Goal: Transaction & Acquisition: Download file/media

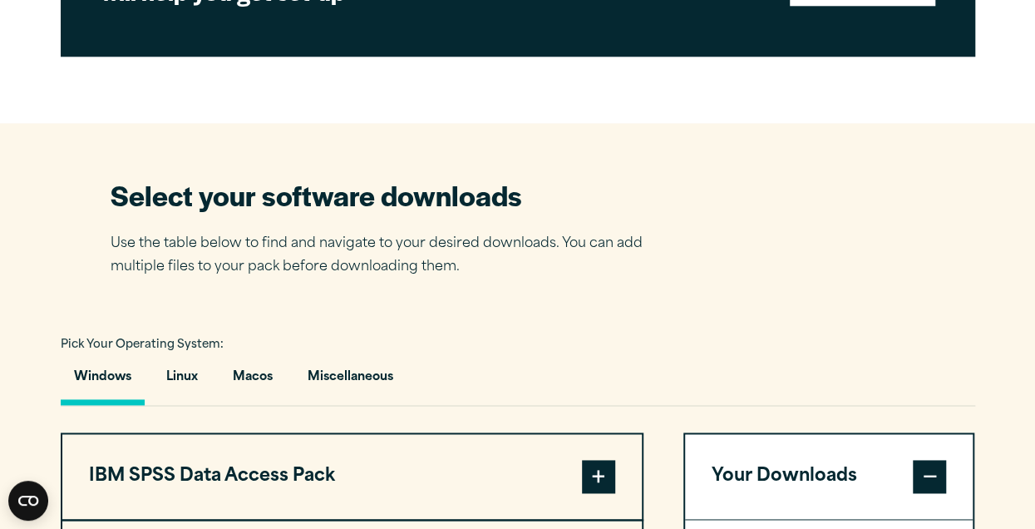
scroll to position [1164, 0]
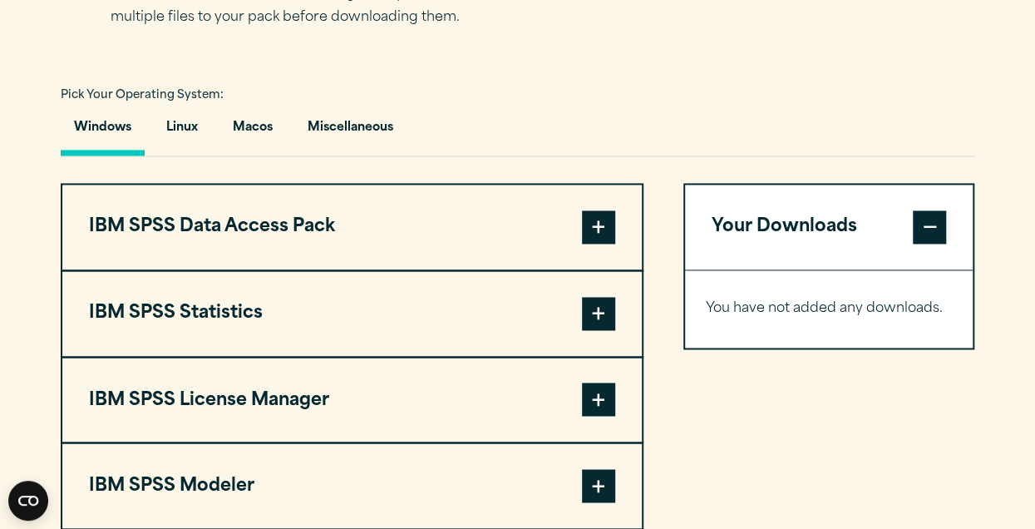
click at [232, 312] on button "IBM SPSS Statistics" at bounding box center [351, 313] width 579 height 85
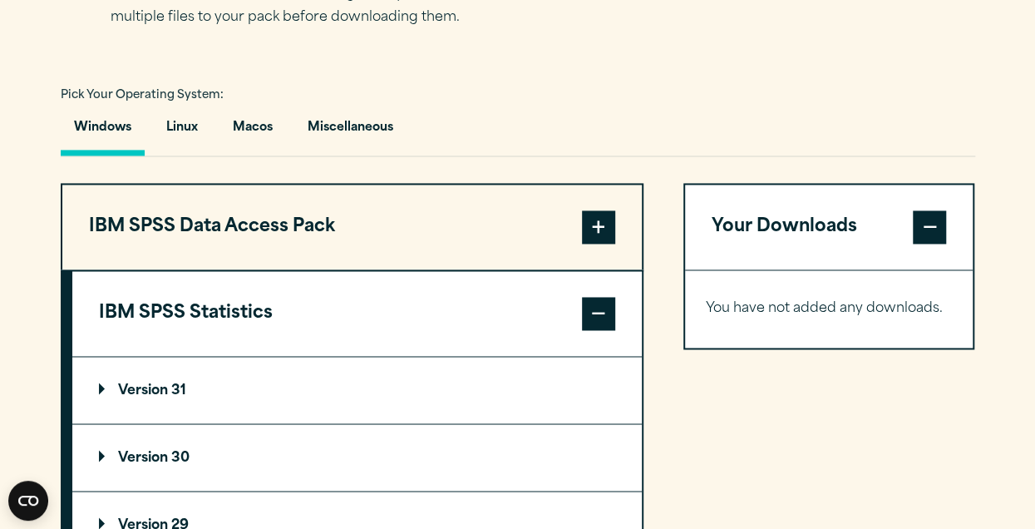
scroll to position [1330, 0]
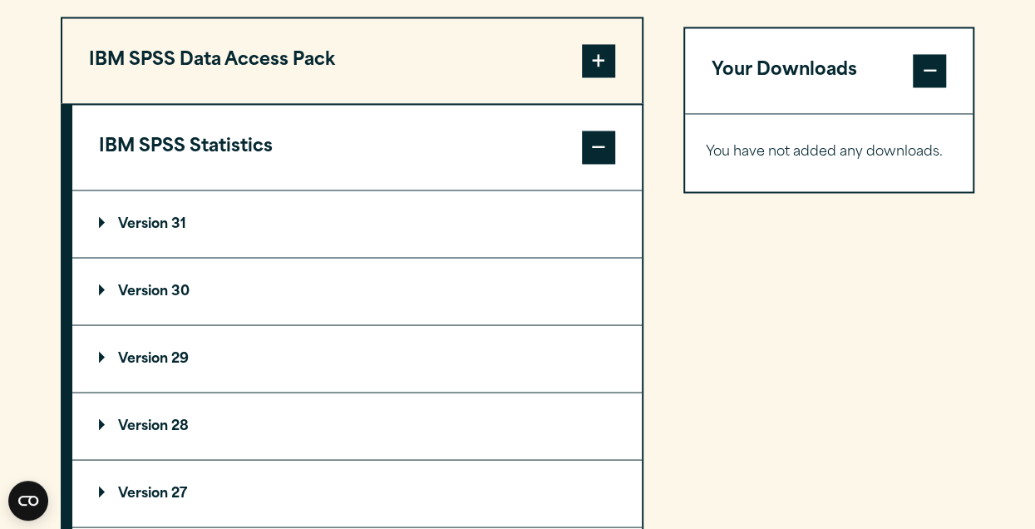
click at [166, 355] on p "Version 29" at bounding box center [144, 358] width 90 height 13
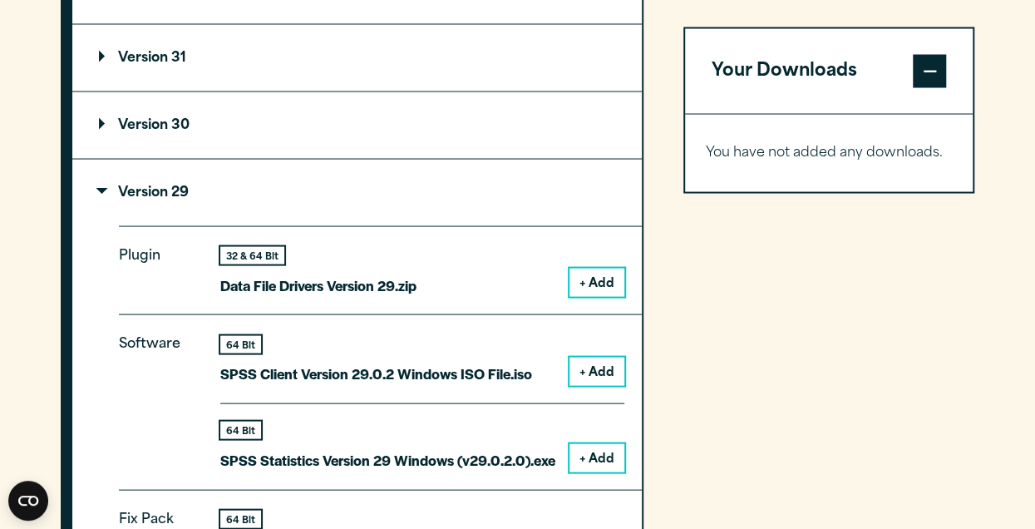
scroll to position [1579, 0]
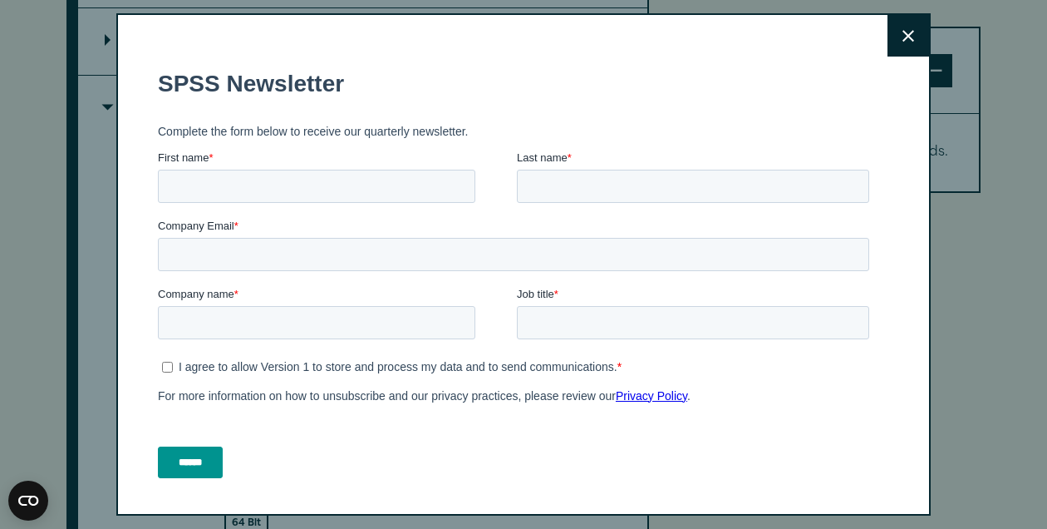
click at [888, 31] on button "Close" at bounding box center [909, 36] width 42 height 42
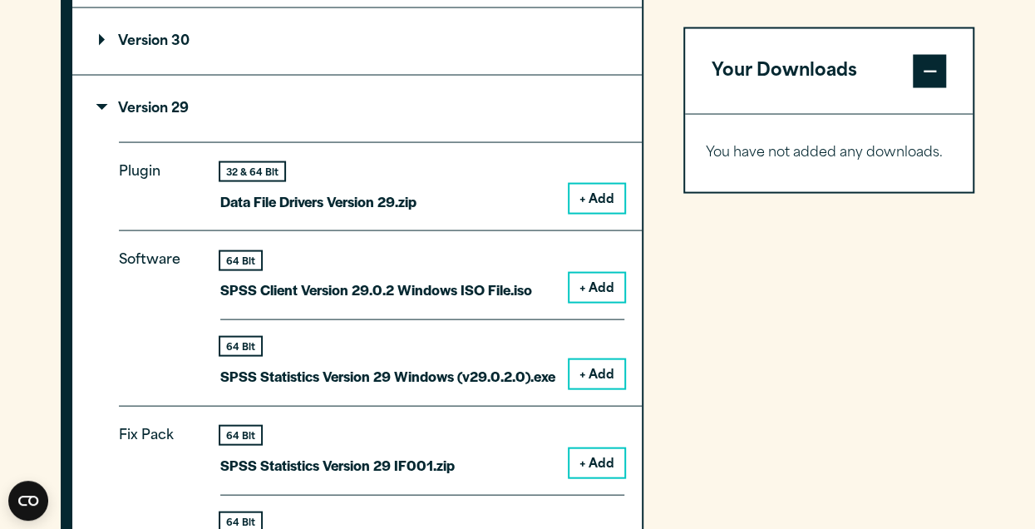
click at [592, 368] on button "+ Add" at bounding box center [596, 374] width 55 height 28
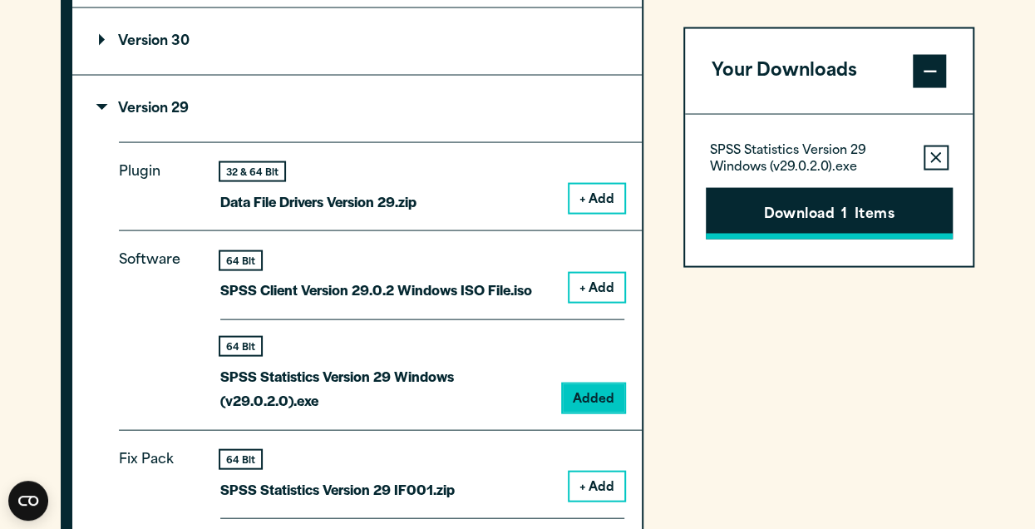
click at [819, 217] on button "Download 1 Items" at bounding box center [829, 213] width 247 height 52
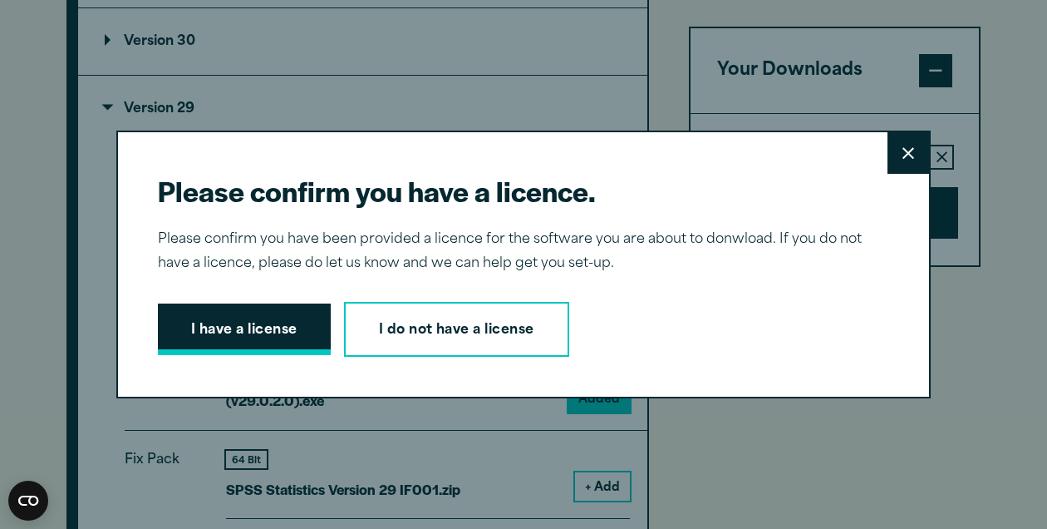
click at [273, 332] on button "I have a license" at bounding box center [244, 329] width 173 height 52
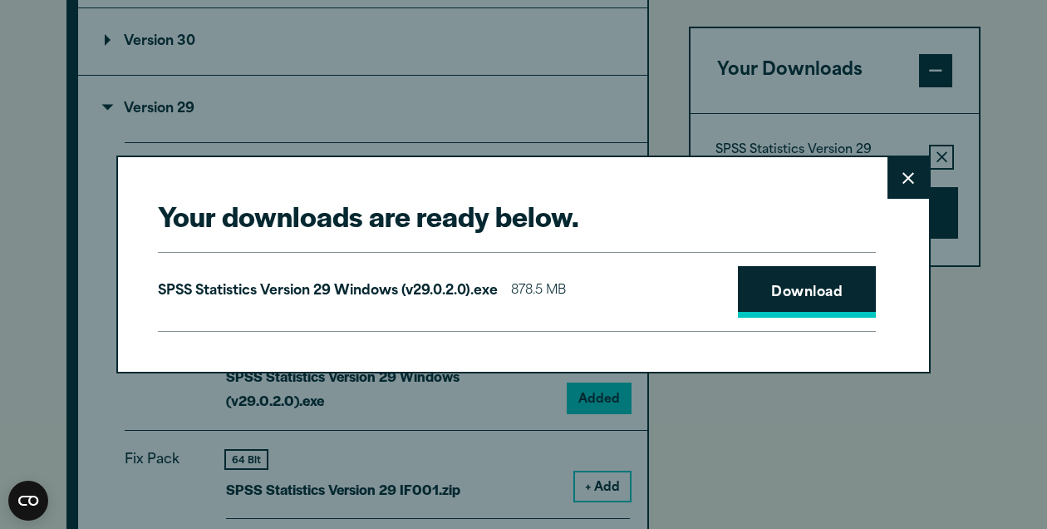
click at [812, 294] on link "Download" at bounding box center [807, 292] width 138 height 52
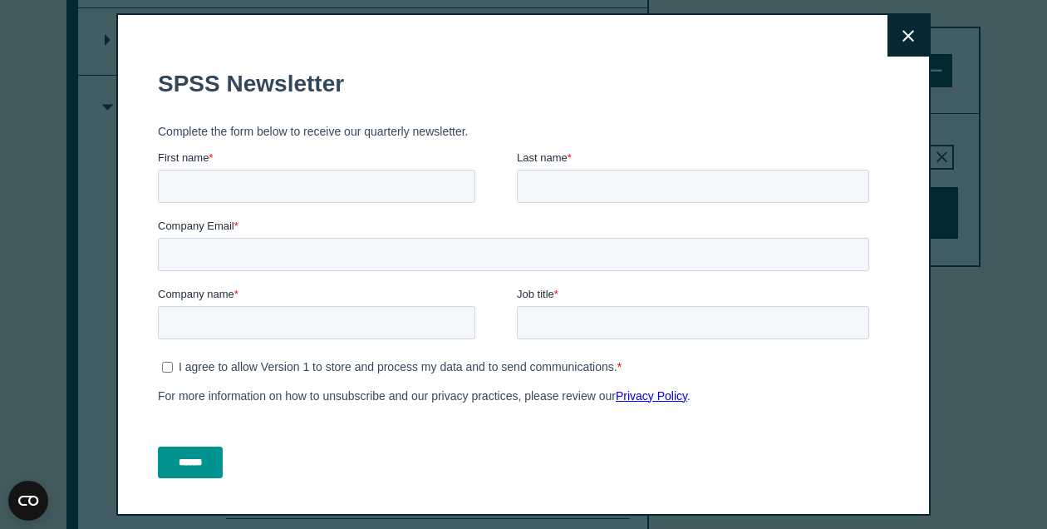
click at [878, 224] on div "Close" at bounding box center [523, 264] width 815 height 502
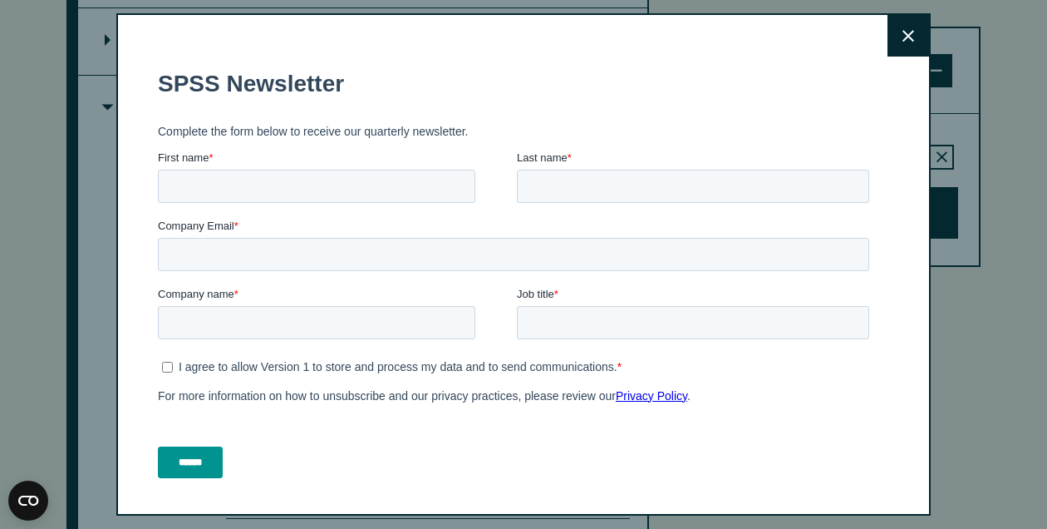
click at [903, 34] on icon at bounding box center [909, 36] width 12 height 12
